Goal: Contribute content: Contribute content

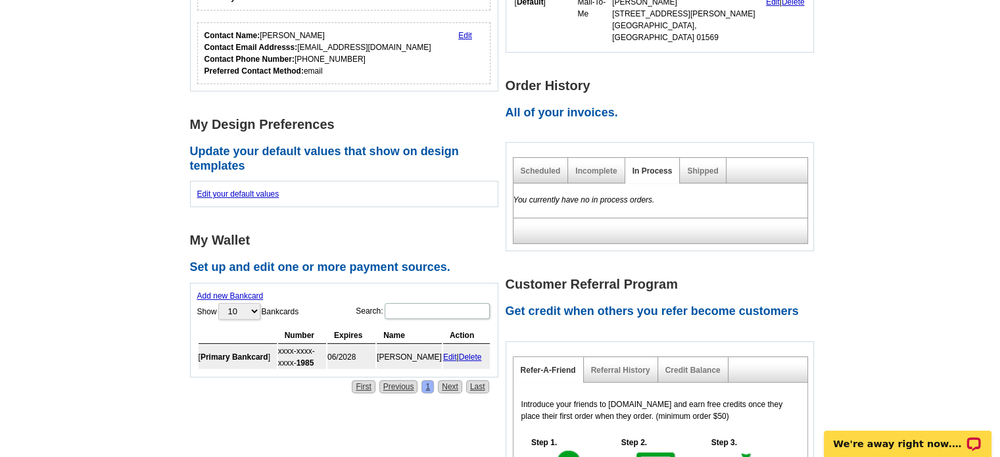
scroll to position [66, 0]
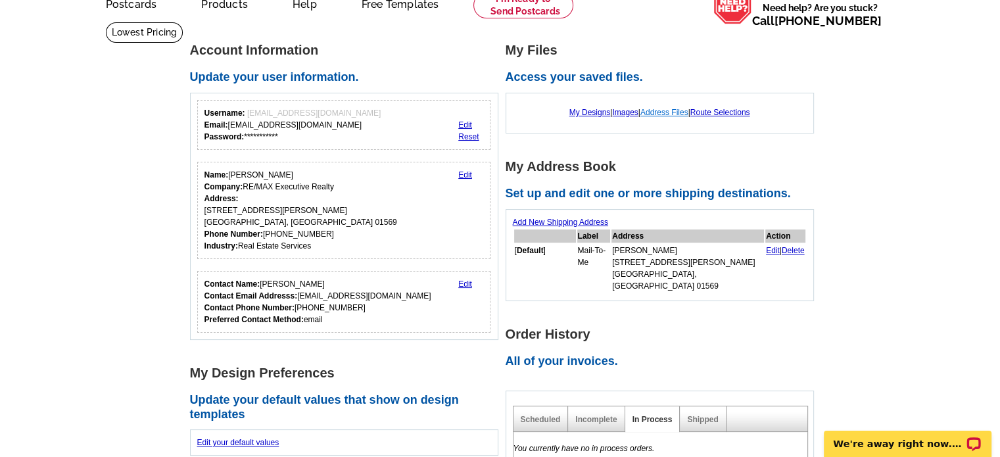
click at [657, 115] on link "Address Files" at bounding box center [664, 112] width 48 height 9
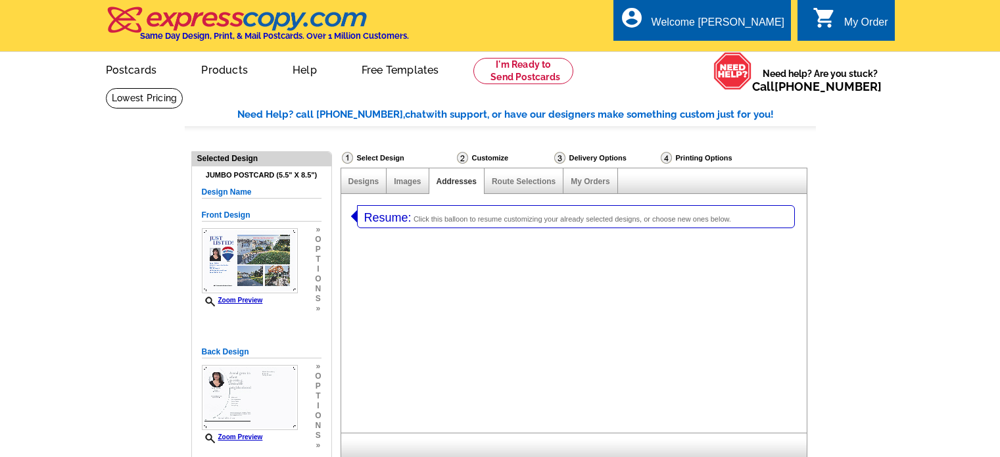
select select "1"
select select "2"
select select "785"
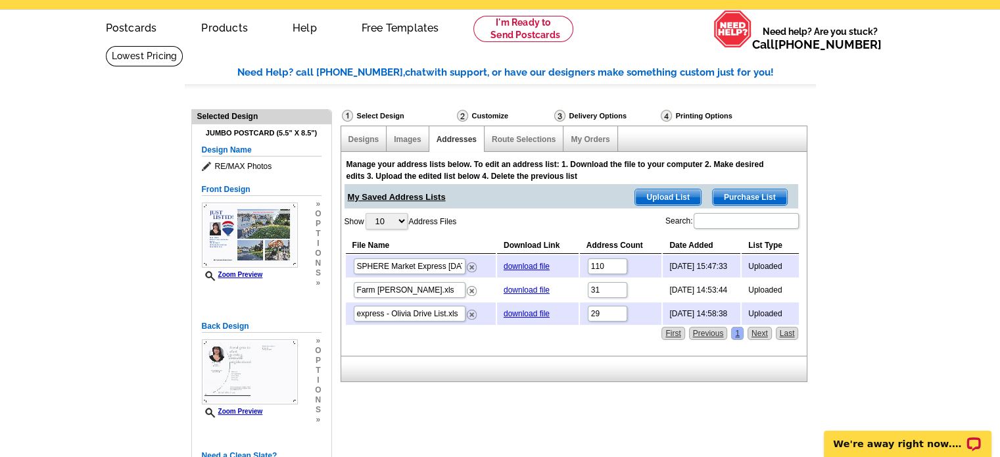
scroll to position [66, 0]
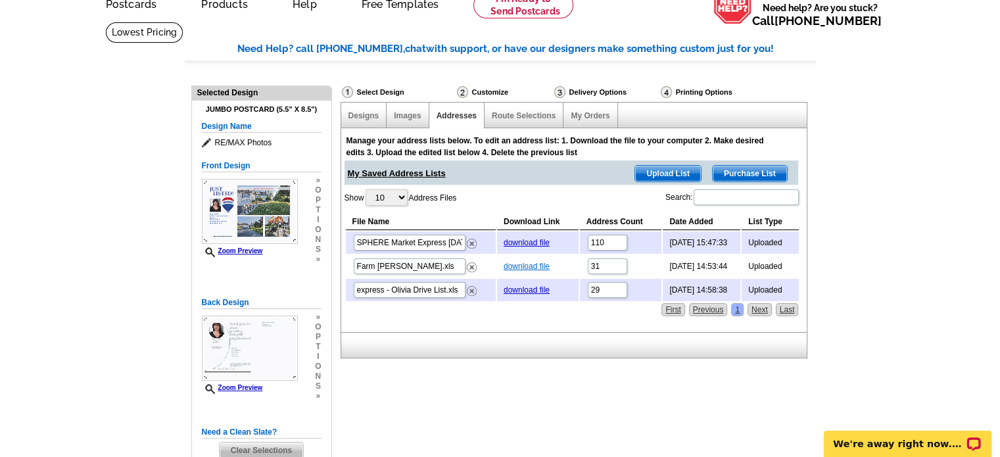
click at [528, 265] on link "download file" at bounding box center [526, 266] width 46 height 9
click at [375, 121] on div "Designs" at bounding box center [364, 116] width 46 height 26
click at [360, 115] on link "Designs" at bounding box center [363, 115] width 31 height 9
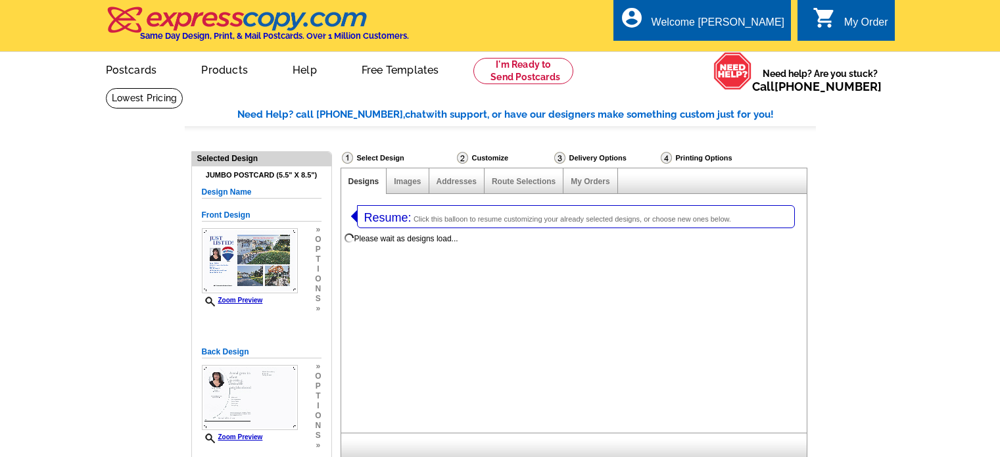
select select "1"
select select "2"
select select "785"
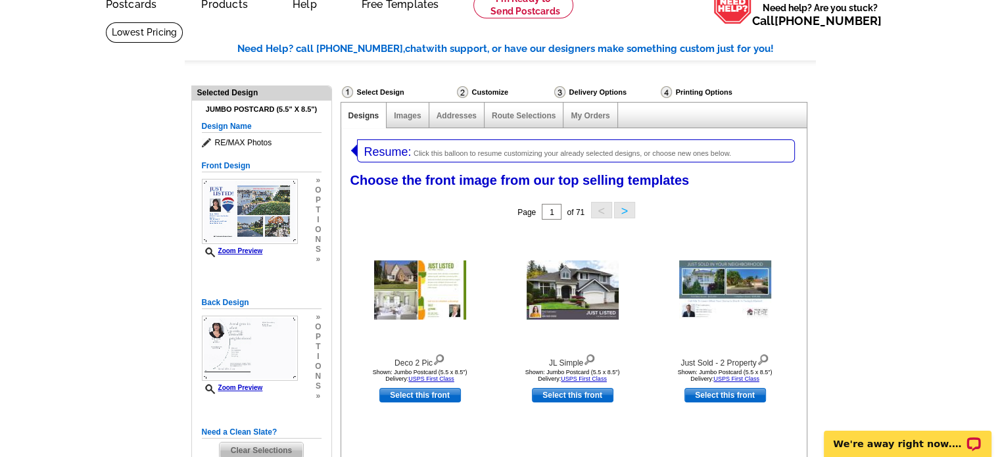
scroll to position [131, 0]
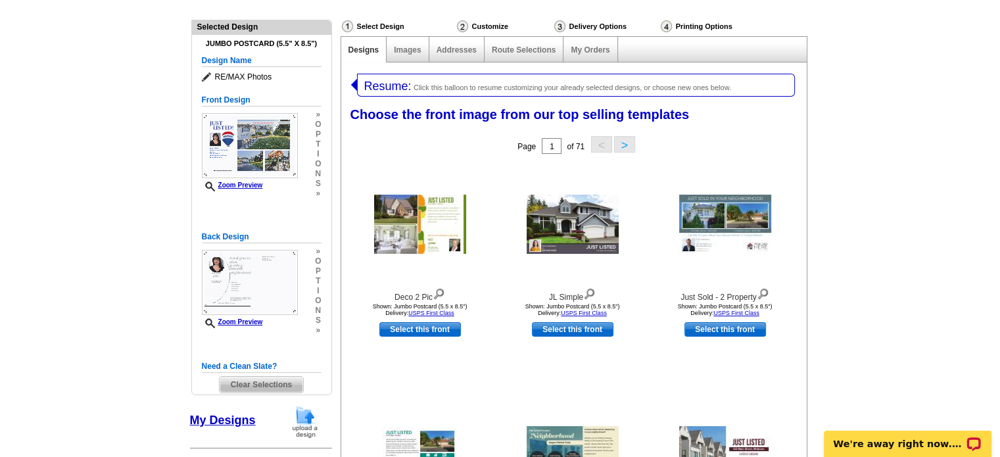
click at [255, 384] on span "Clear Selections" at bounding box center [260, 385] width 83 height 16
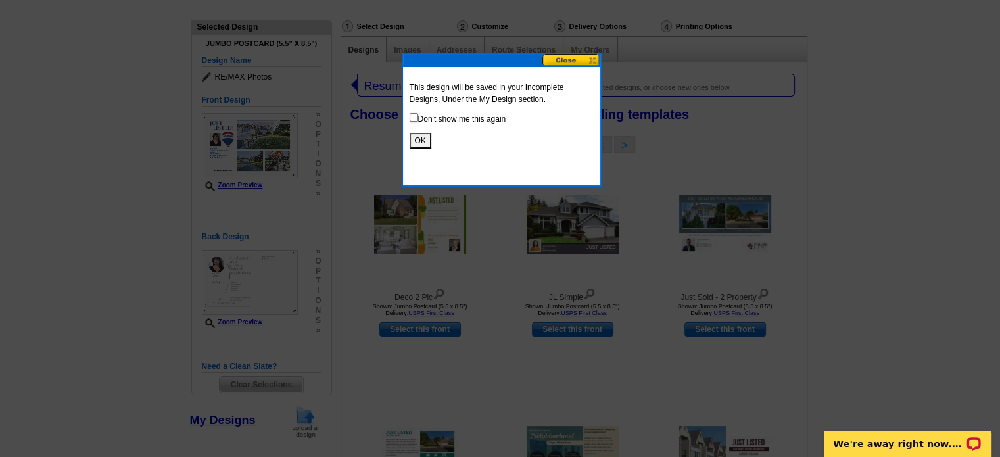
click at [421, 139] on button "OK" at bounding box center [420, 141] width 22 height 16
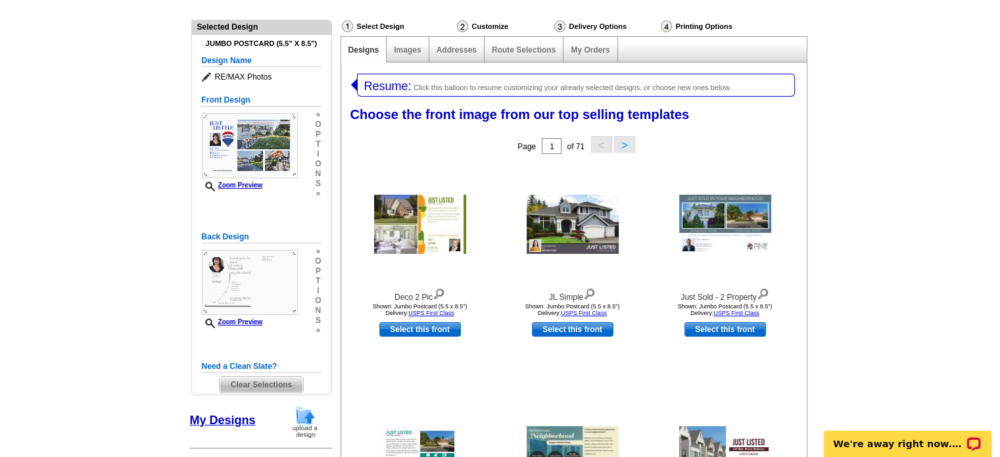
click at [310, 425] on img at bounding box center [305, 422] width 34 height 34
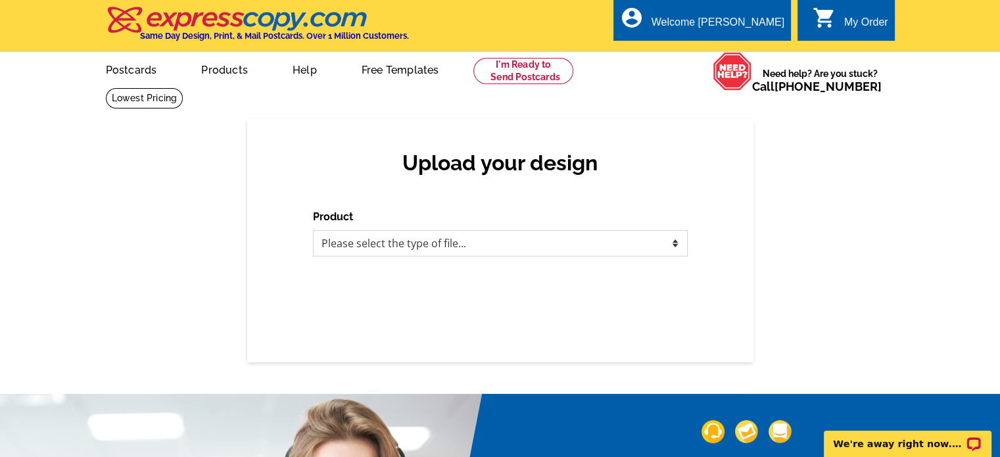
click at [674, 244] on select "Please select the type of file... Postcards Business Cards Letters and flyers G…" at bounding box center [500, 243] width 375 height 26
select select "1"
click at [313, 231] on select "Please select the type of file... Postcards Business Cards Letters and flyers G…" at bounding box center [500, 243] width 375 height 26
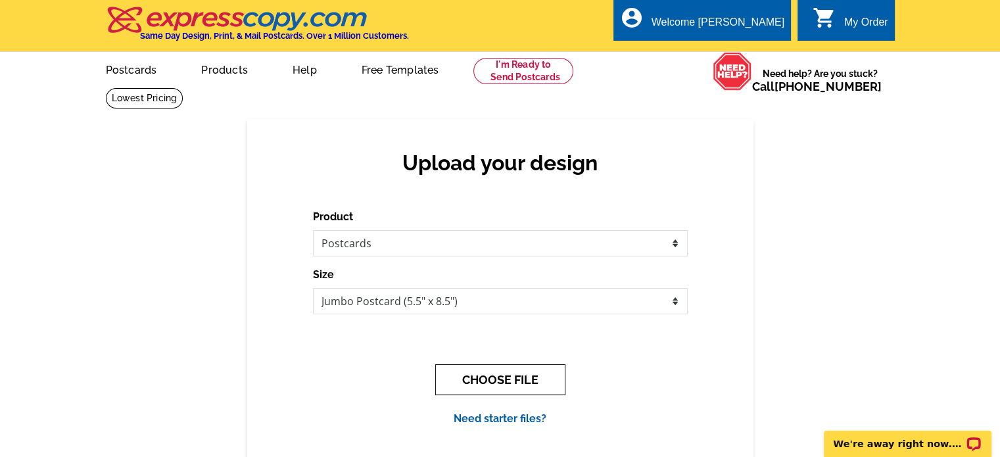
click at [534, 377] on button "CHOOSE FILE" at bounding box center [500, 379] width 130 height 31
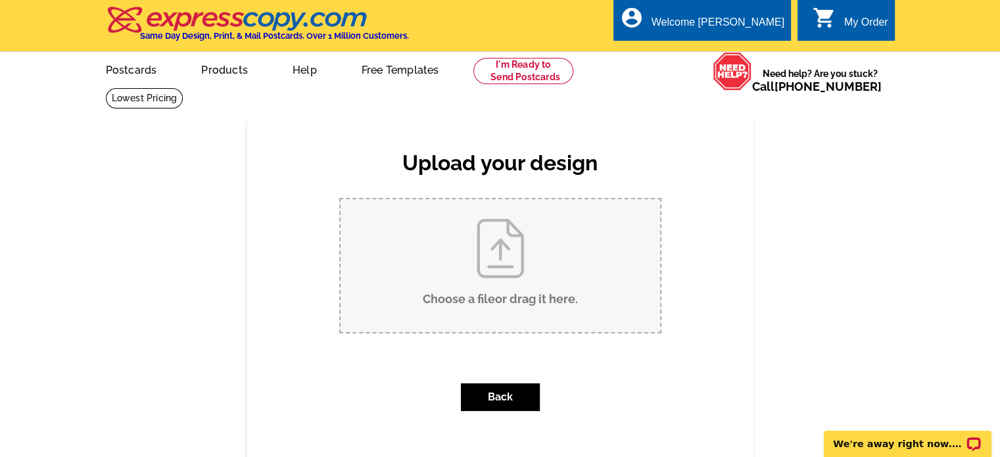
click at [507, 269] on input "Choose a file or drag it here ." at bounding box center [499, 265] width 319 height 133
type input "C:\fakepath\Copy of POSTCARD TIP 5.5 x 8.5 (Postcard (Landscape)).zip"
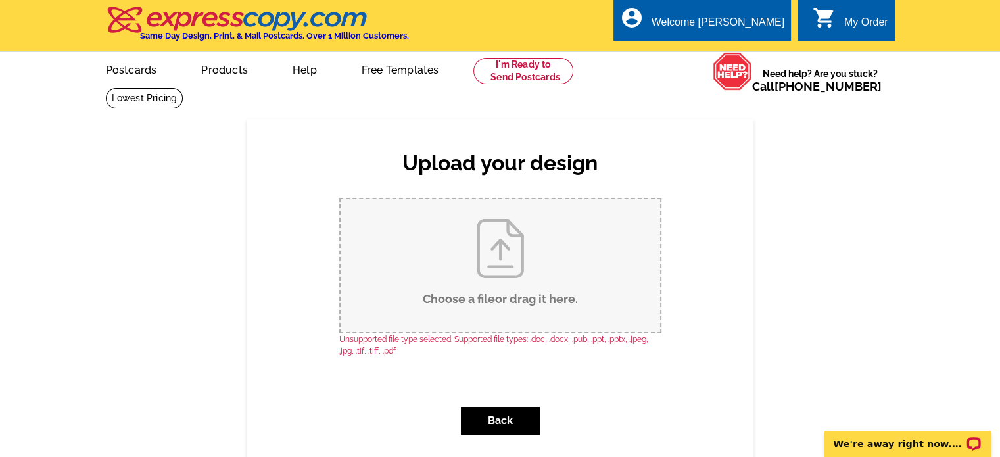
click at [490, 304] on input "Choose a file or drag it here ." at bounding box center [499, 265] width 319 height 133
click at [517, 291] on input "Choose a file or drag it here ." at bounding box center [499, 265] width 319 height 133
click at [494, 253] on input "Choose a file or drag it here ." at bounding box center [499, 265] width 319 height 133
type input "C:\fakepath\1.png"
click at [444, 258] on input "Choose a file or drag it here ." at bounding box center [499, 265] width 319 height 133
